Goal: Information Seeking & Learning: Learn about a topic

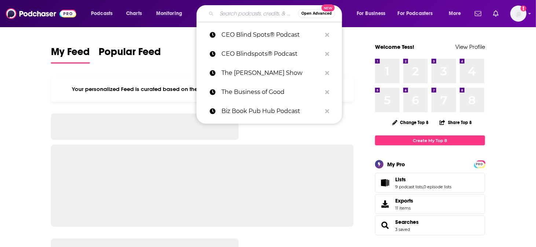
click at [264, 12] on input "Search podcasts, credits, & more..." at bounding box center [257, 14] width 81 height 12
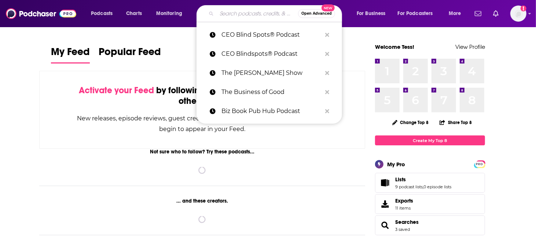
paste input "The Art of Manliness with [PERSON_NAME]"
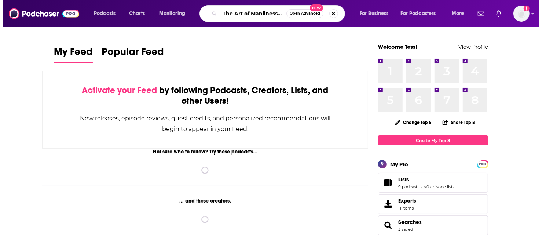
scroll to position [0, 8]
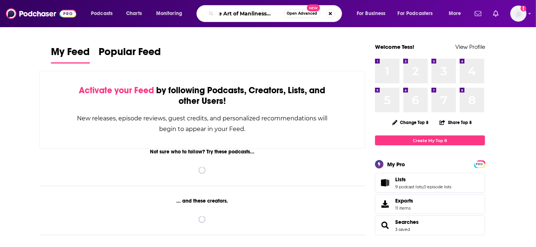
type input "The Art of Manliness with [PERSON_NAME]"
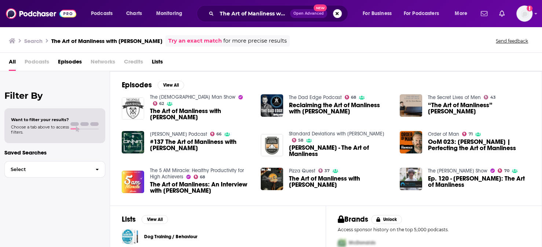
click at [122, 97] on img "The Art of Manliness with Brett McKay" at bounding box center [133, 108] width 22 height 22
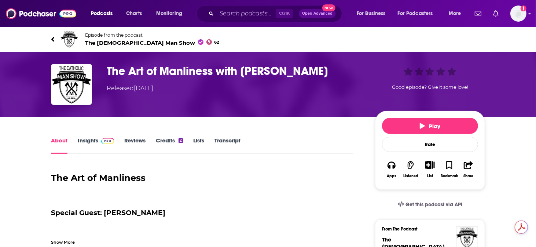
click at [158, 64] on h1 "The Art of Manliness with [PERSON_NAME]" at bounding box center [235, 71] width 257 height 14
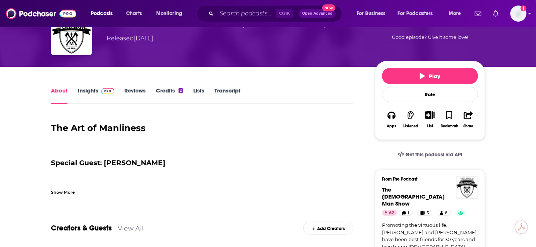
scroll to position [61, 0]
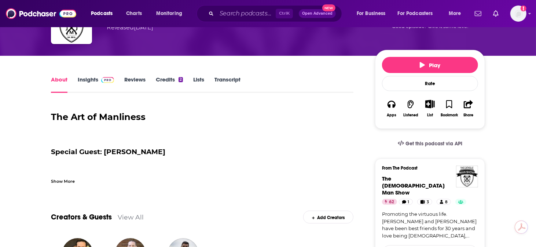
click at [114, 76] on link "Insights" at bounding box center [96, 84] width 36 height 17
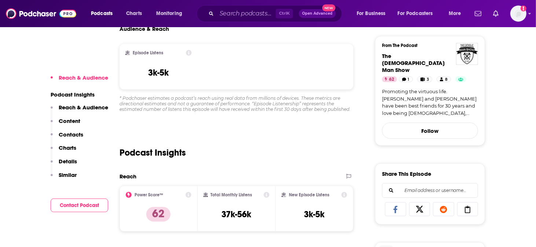
scroll to position [244, 0]
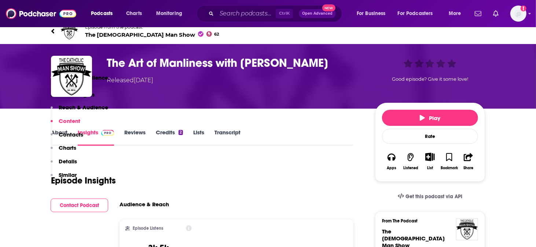
scroll to position [0, 0]
